Goal: Task Accomplishment & Management: Use online tool/utility

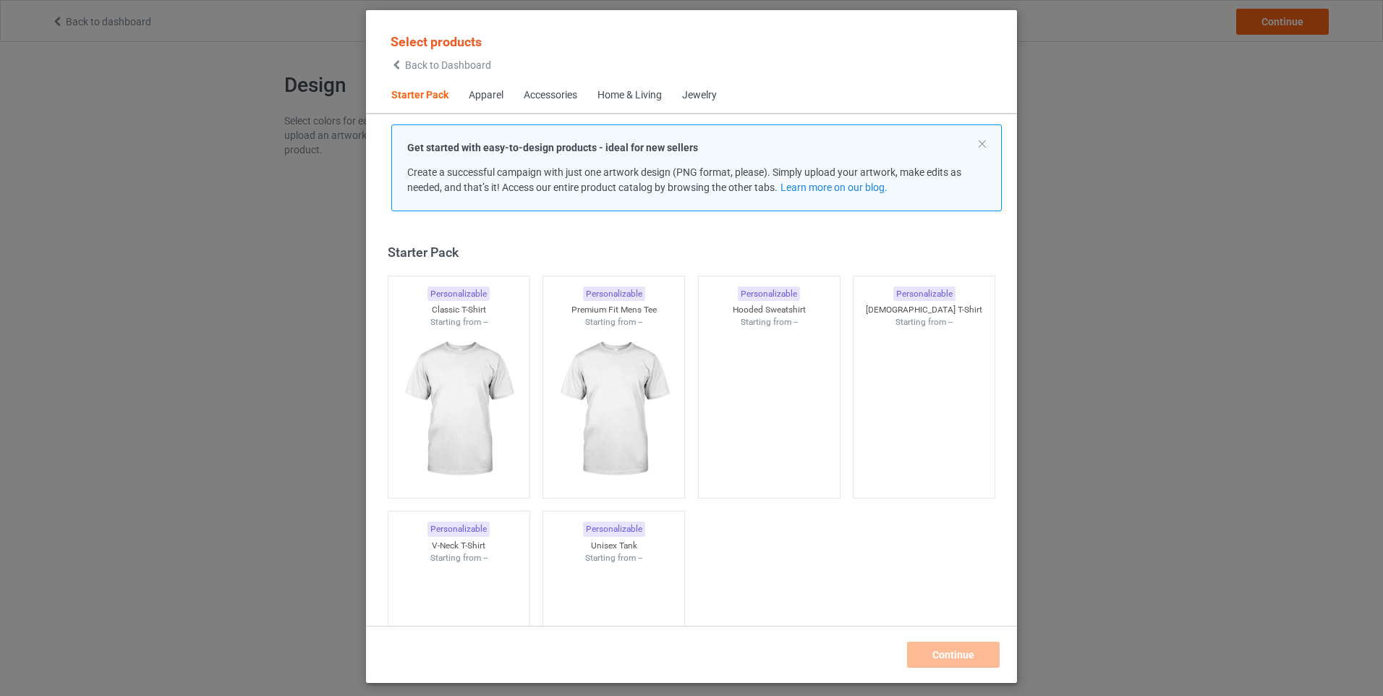
scroll to position [19, 0]
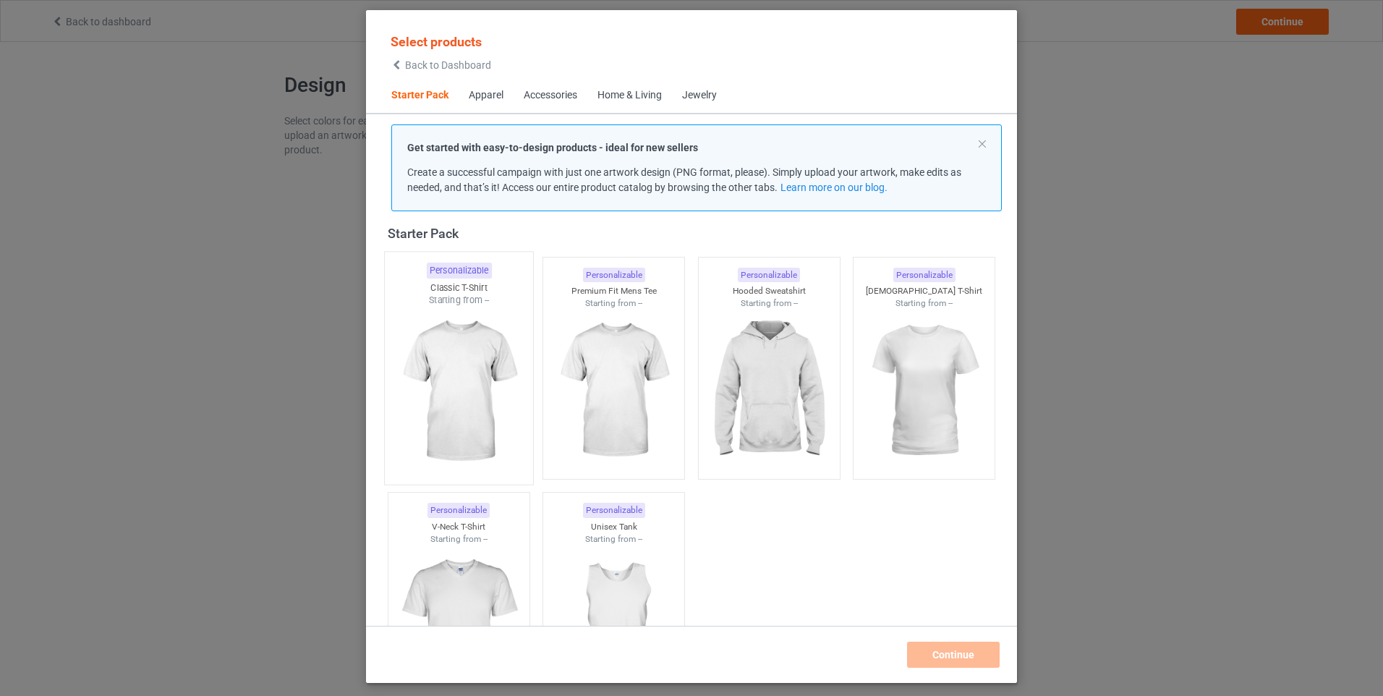
click at [455, 378] on img at bounding box center [459, 392] width 136 height 170
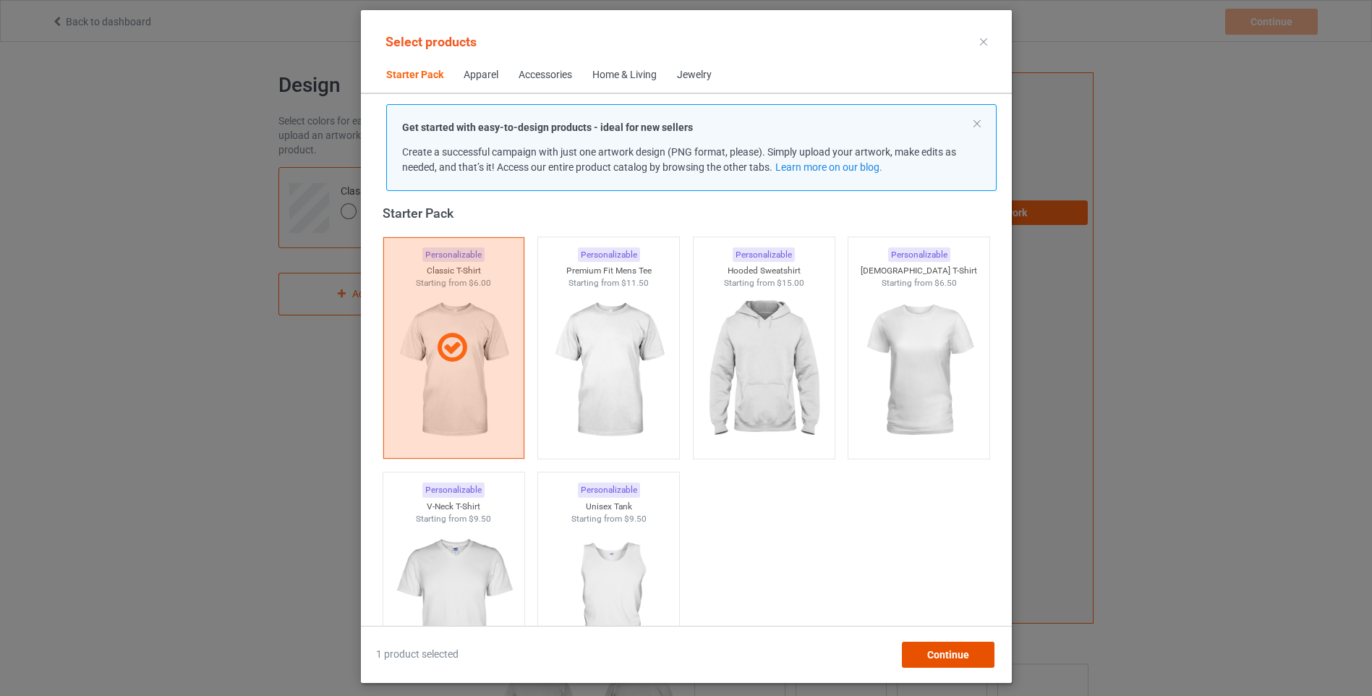
click at [944, 655] on span "Continue" at bounding box center [948, 655] width 42 height 12
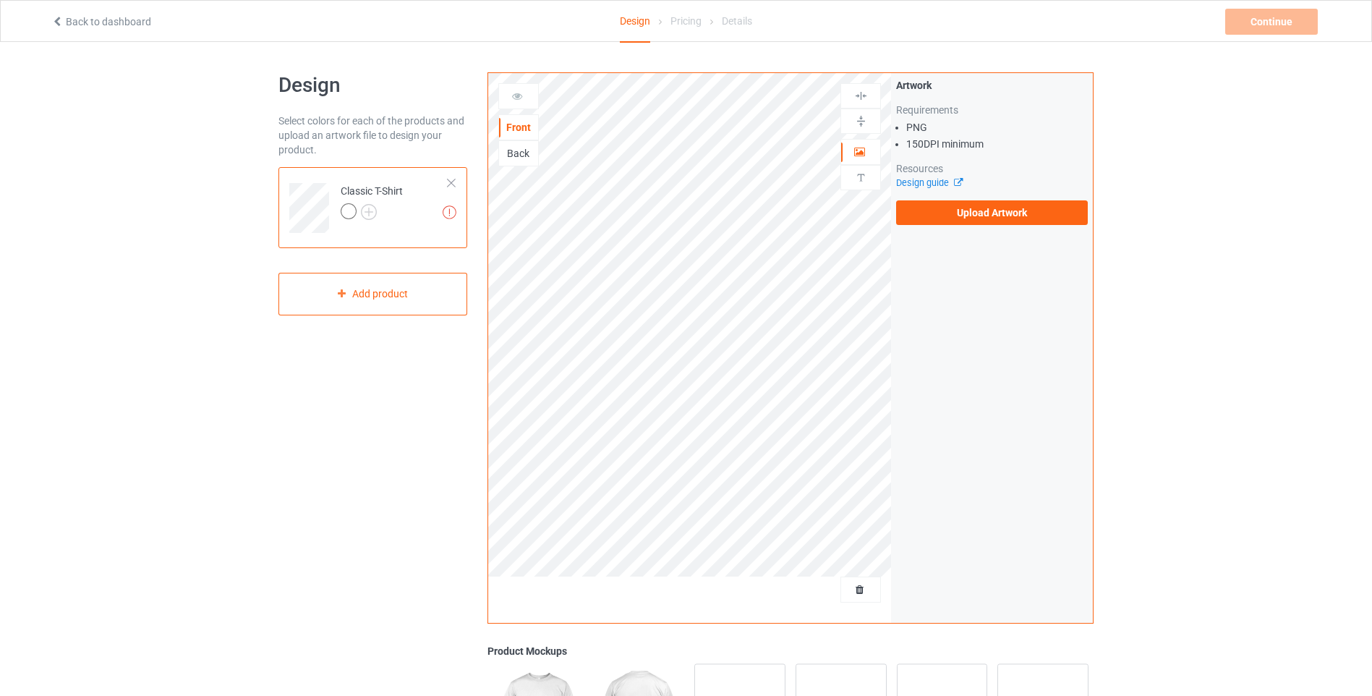
click at [352, 216] on div at bounding box center [349, 211] width 16 height 16
click at [384, 306] on div "Add product" at bounding box center [373, 294] width 189 height 43
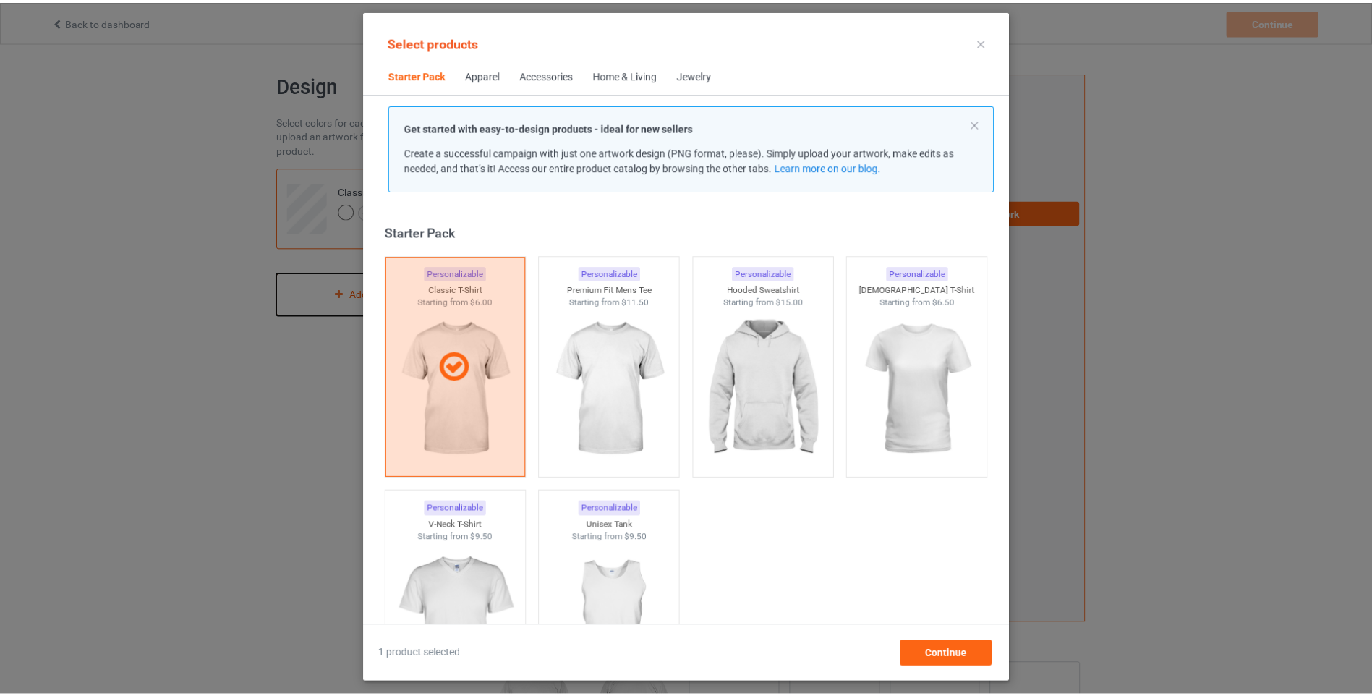
scroll to position [19, 0]
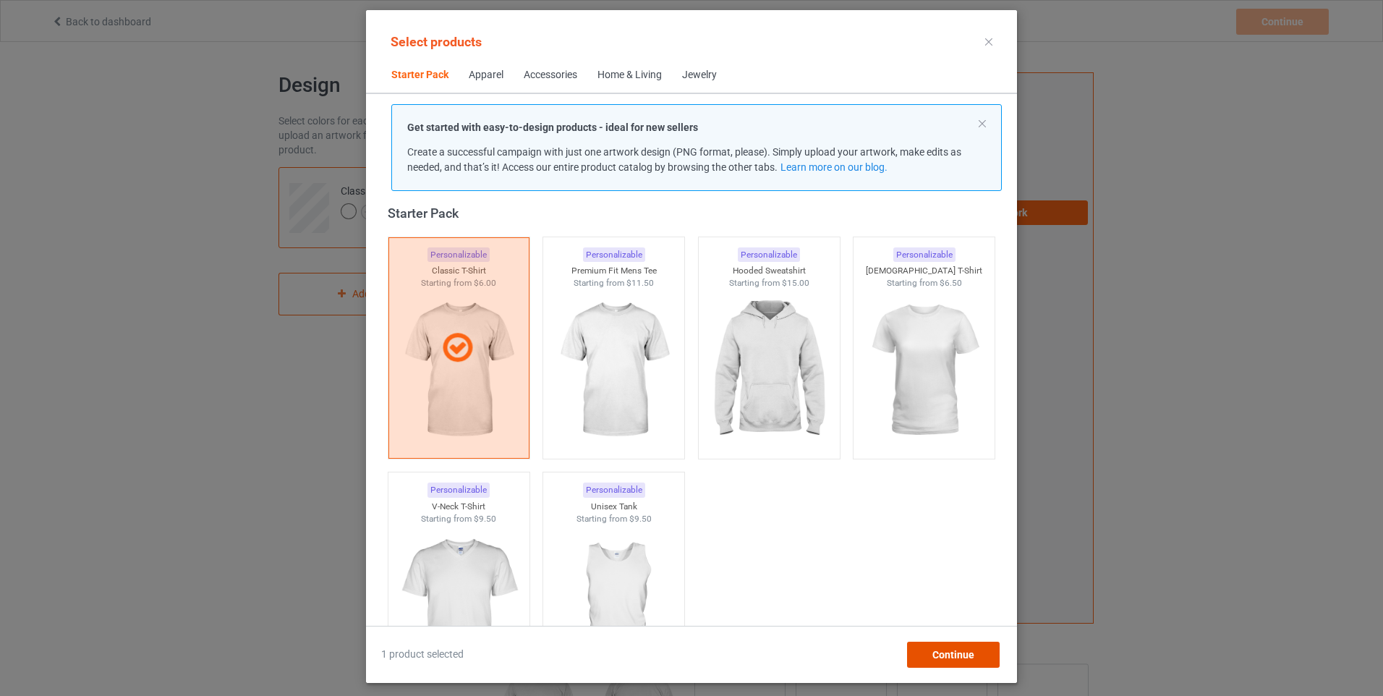
click at [988, 658] on div "Continue" at bounding box center [953, 655] width 93 height 26
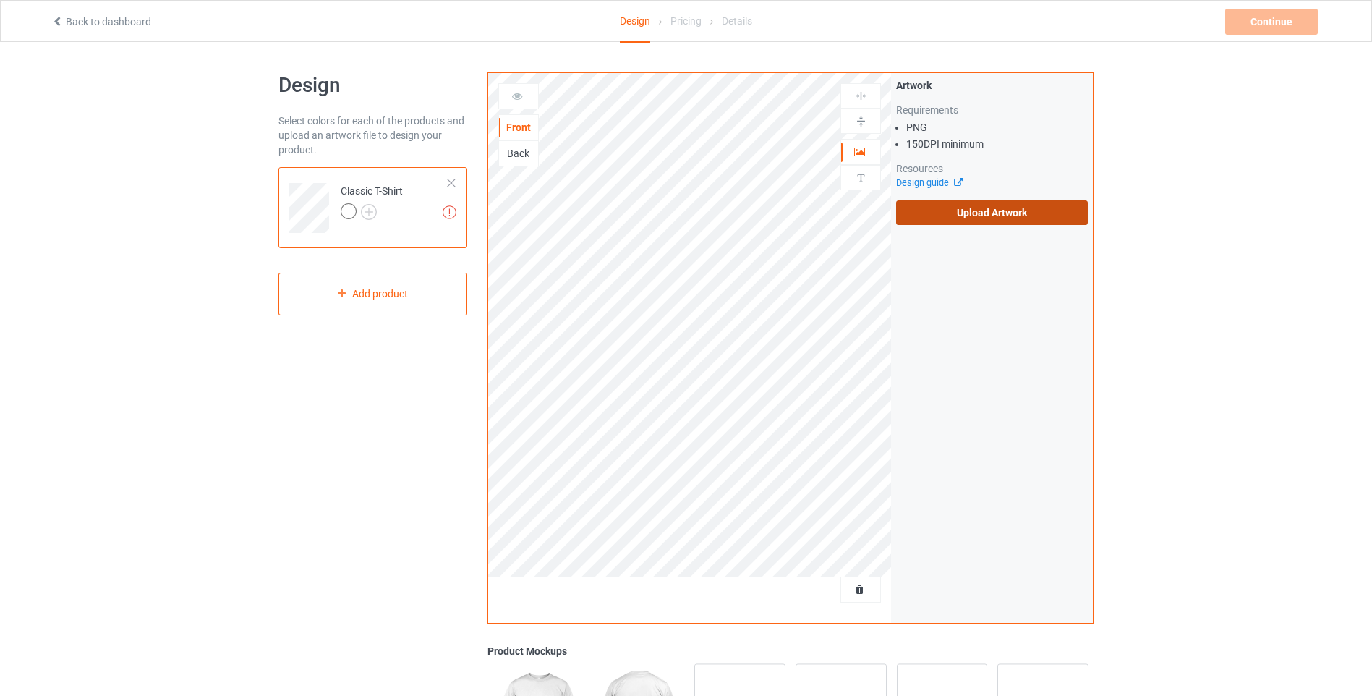
click at [982, 211] on label "Upload Artwork" at bounding box center [992, 212] width 192 height 25
click at [0, 0] on input "Upload Artwork" at bounding box center [0, 0] width 0 height 0
